Goal: Task Accomplishment & Management: Manage account settings

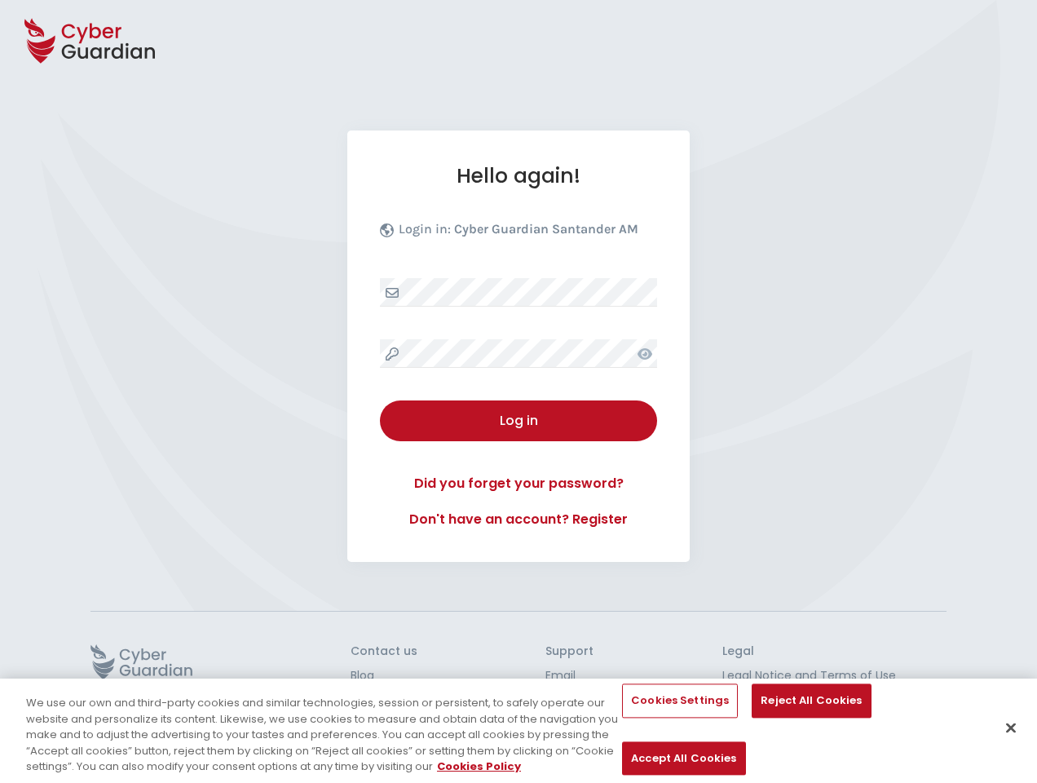
select select "English"
click at [519, 391] on div "Hello again! Login in: Cyber Guardian Santander AM Log in Did you forget your p…" at bounding box center [518, 345] width 342 height 431
click at [90, 41] on icon at bounding box center [89, 40] width 130 height 57
click at [645, 353] on icon at bounding box center [645, 353] width 15 height 11
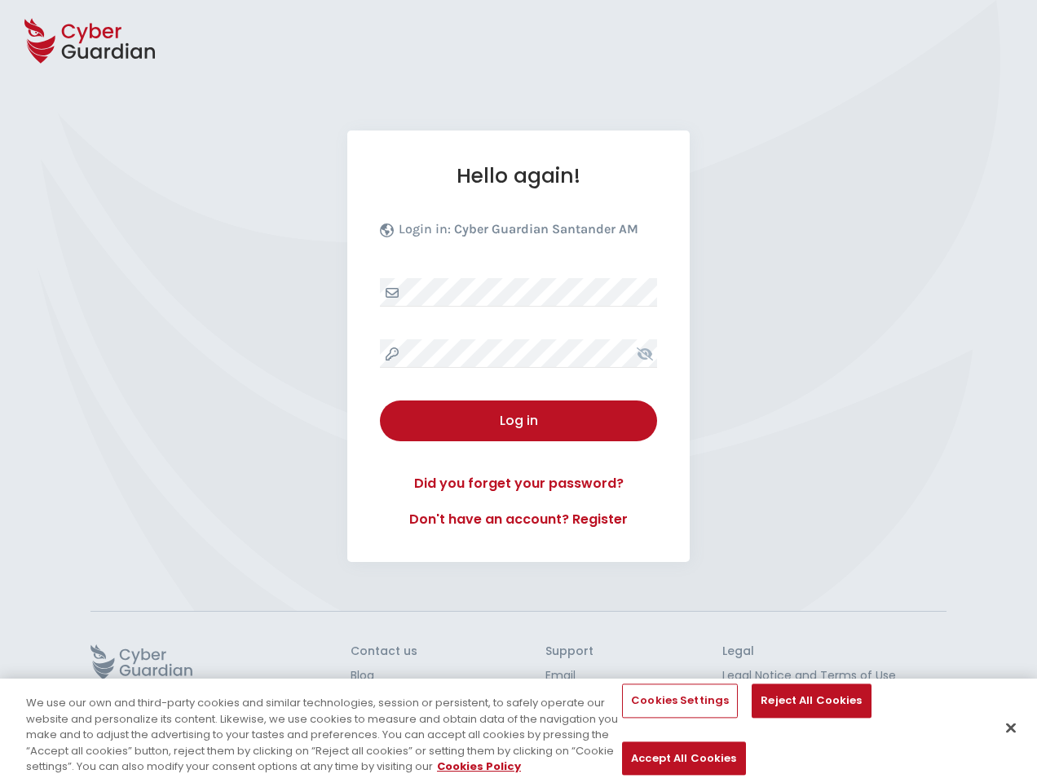
click at [519, 421] on div "Log in" at bounding box center [518, 421] width 253 height 20
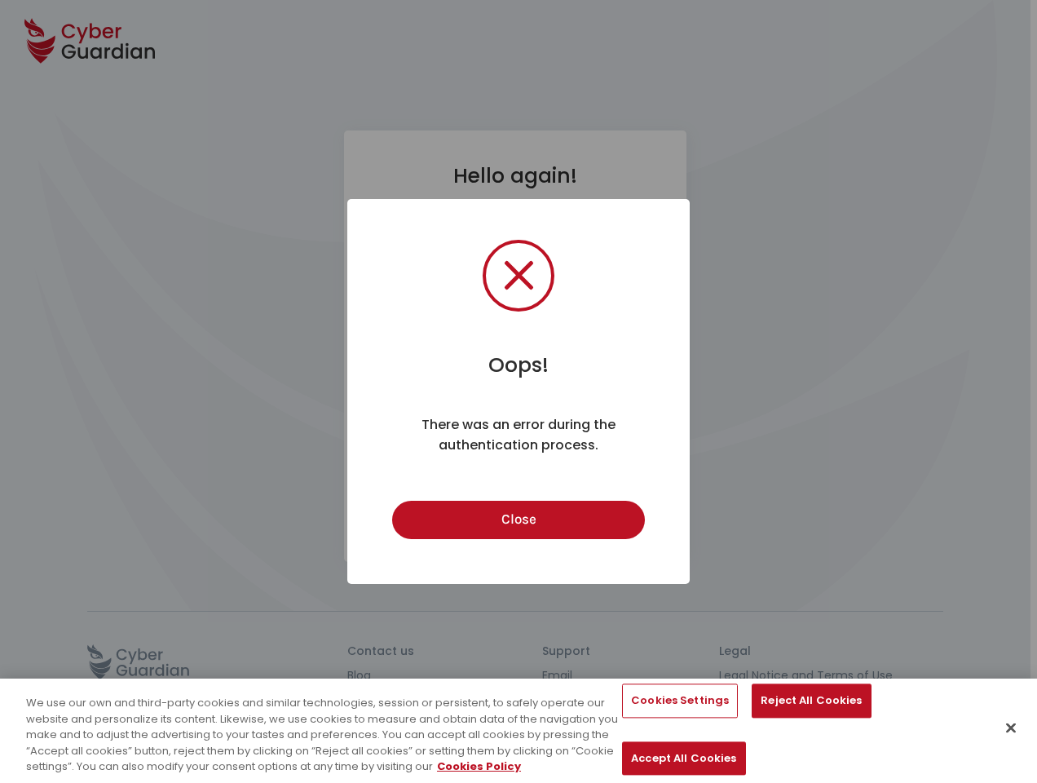
click at [141, 661] on div "Oops! × There was an error during the authentication process. Close Cancel" at bounding box center [518, 391] width 1037 height 783
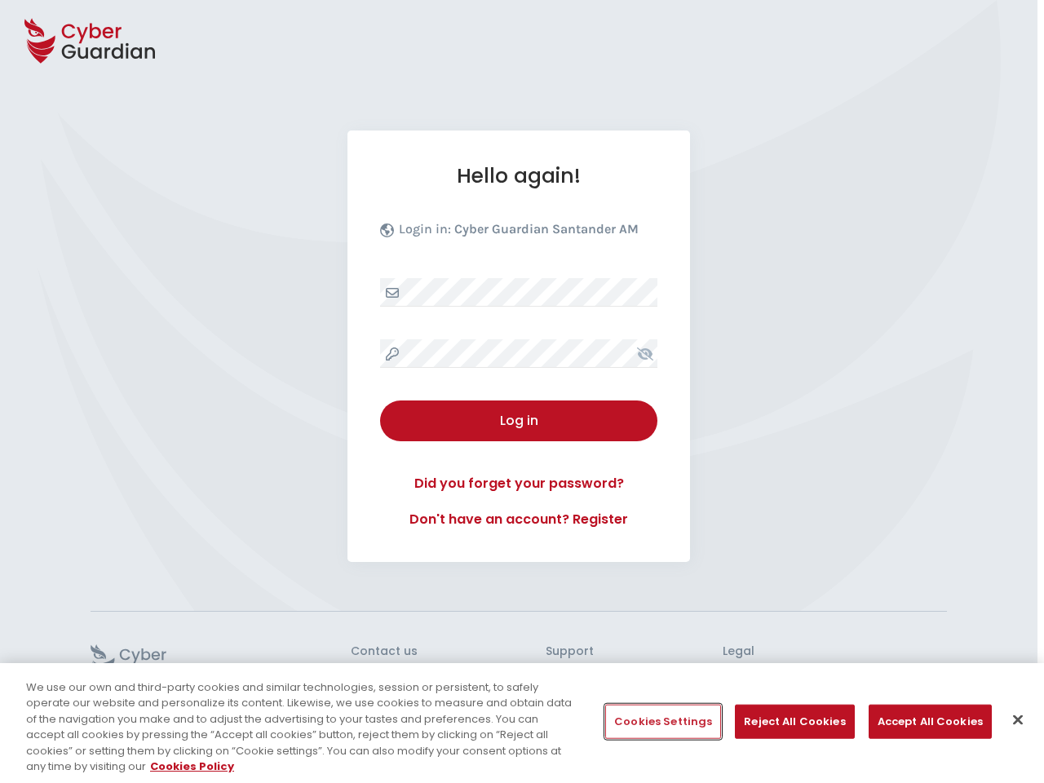
click at [662, 722] on button "Cookies Settings" at bounding box center [663, 722] width 116 height 34
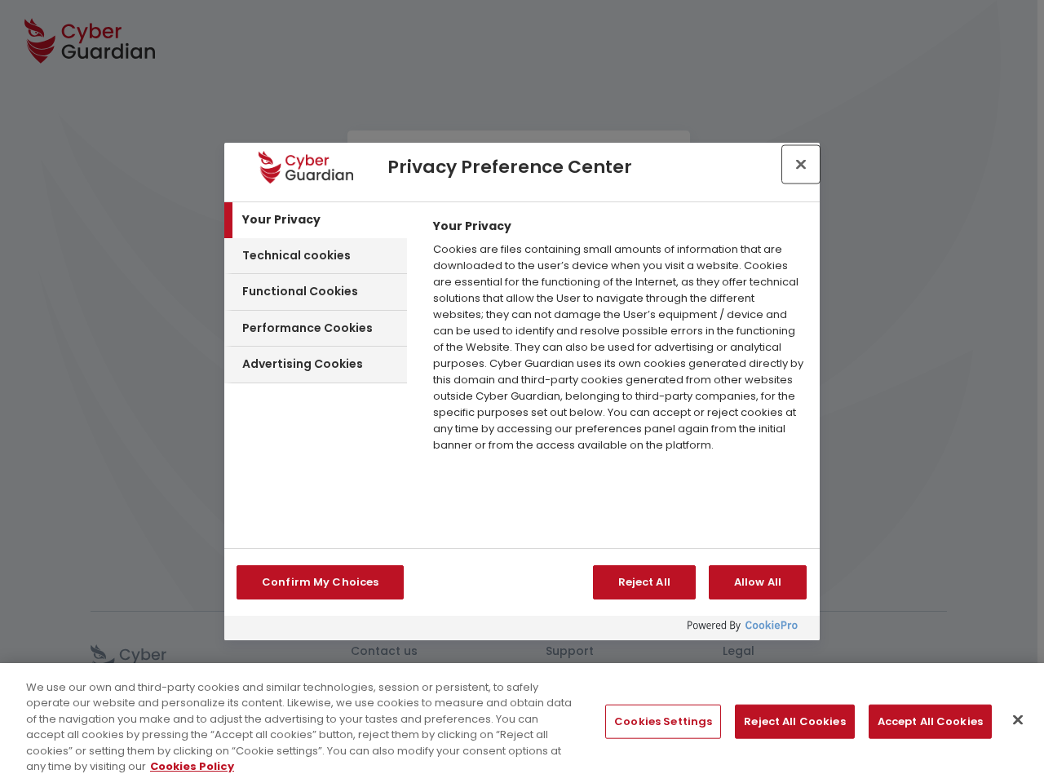
click at [788, 722] on button "Reject All Cookies" at bounding box center [794, 722] width 119 height 34
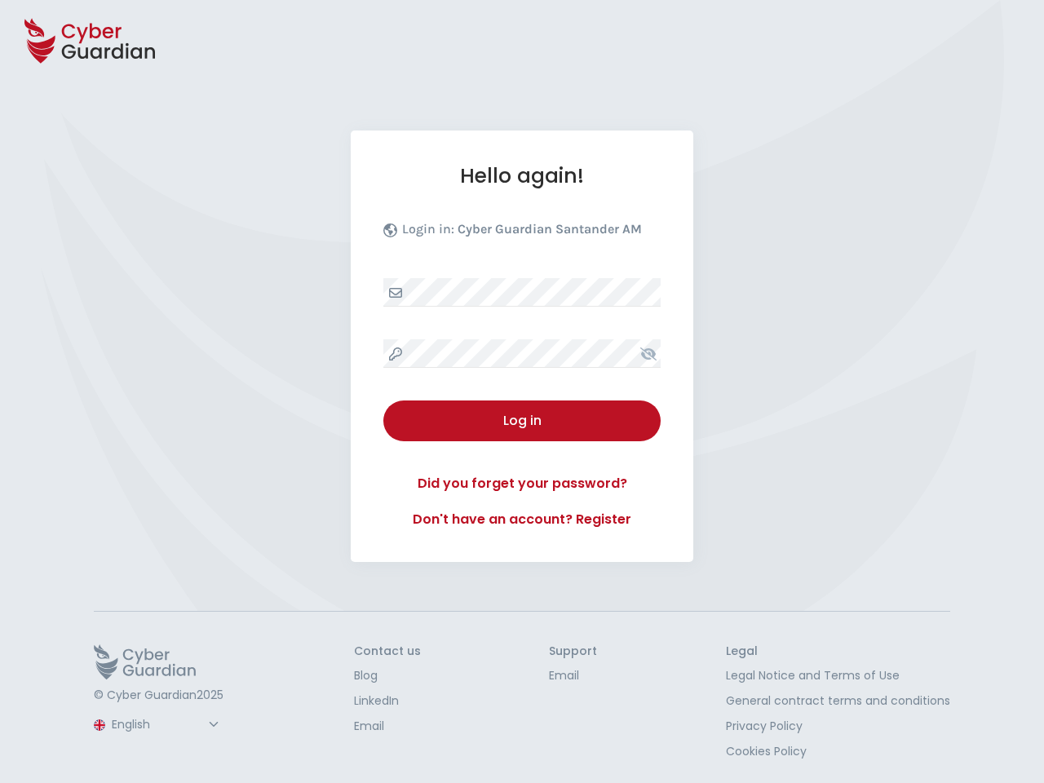
click at [919, 722] on button "Accept All Cookies" at bounding box center [929, 722] width 123 height 34
click at [1011, 720] on button "Close" at bounding box center [1018, 720] width 36 height 36
